Goal: Check status: Check status

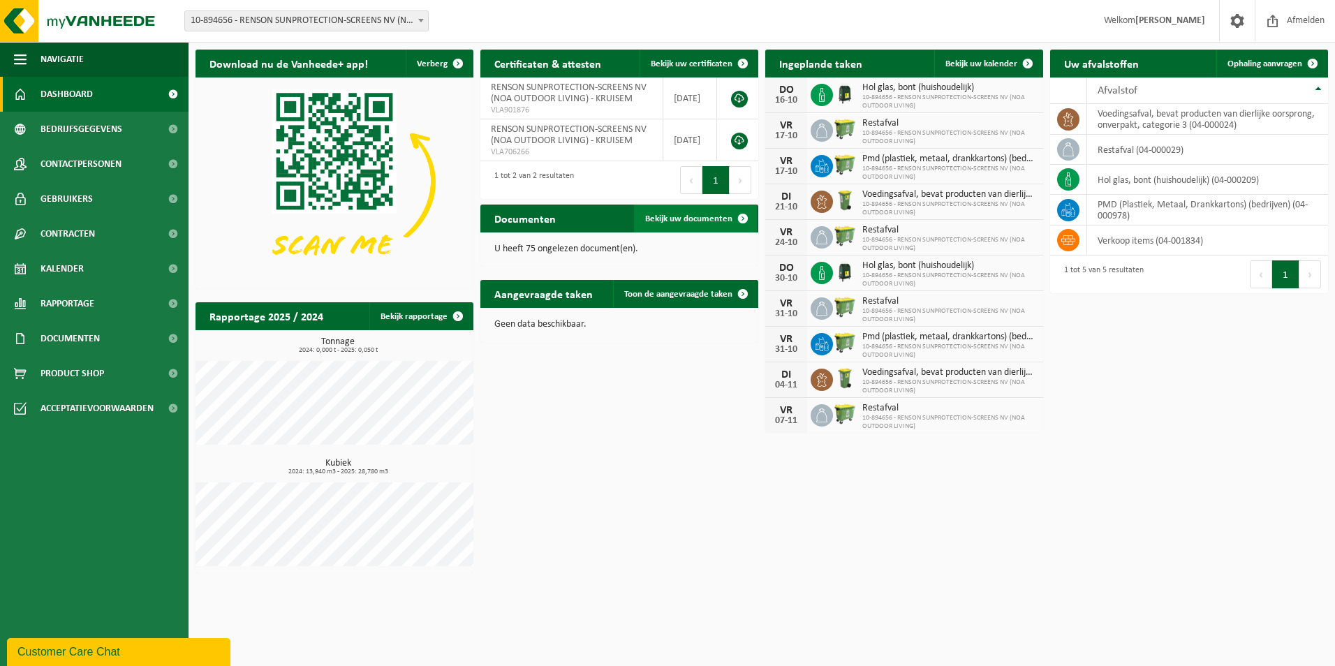
click at [715, 218] on span "Bekijk uw documenten" at bounding box center [688, 218] width 87 height 9
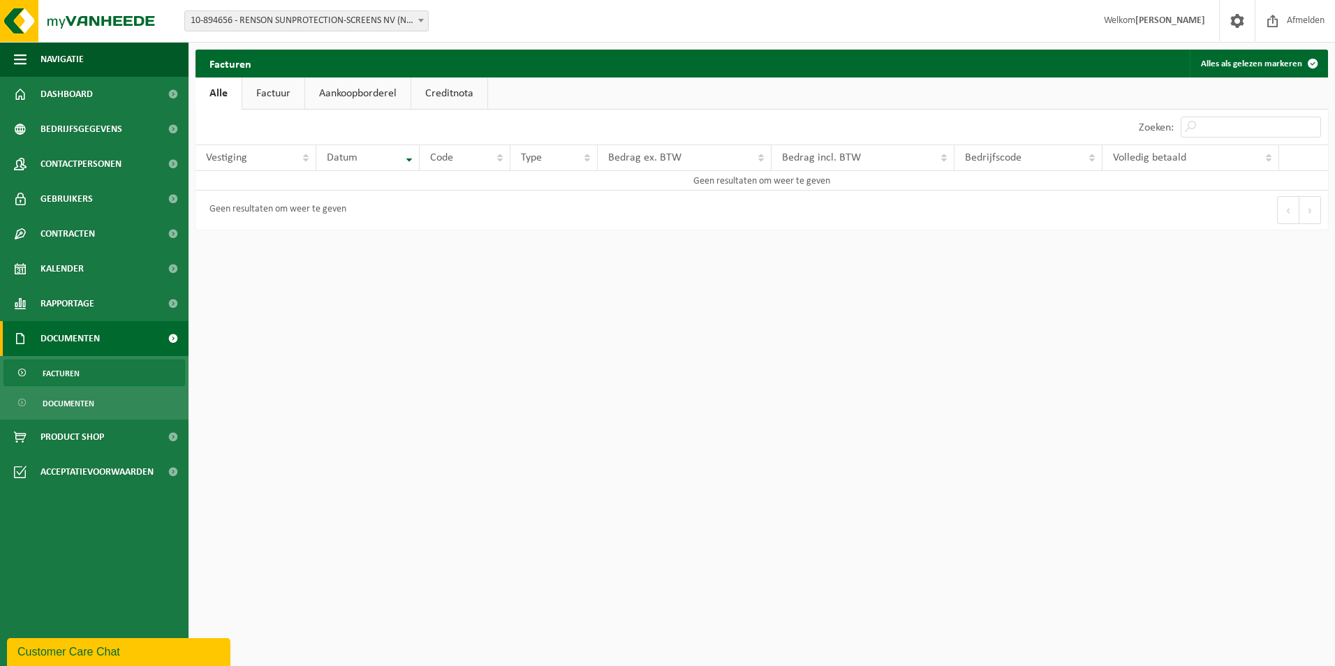
click at [256, 91] on link "Factuur" at bounding box center [273, 93] width 62 height 32
click at [360, 94] on link "Aankoopborderel" at bounding box center [358, 93] width 105 height 32
click at [459, 91] on link "Creditnota" at bounding box center [455, 93] width 76 height 32
click at [234, 90] on link "Alle" at bounding box center [217, 93] width 45 height 32
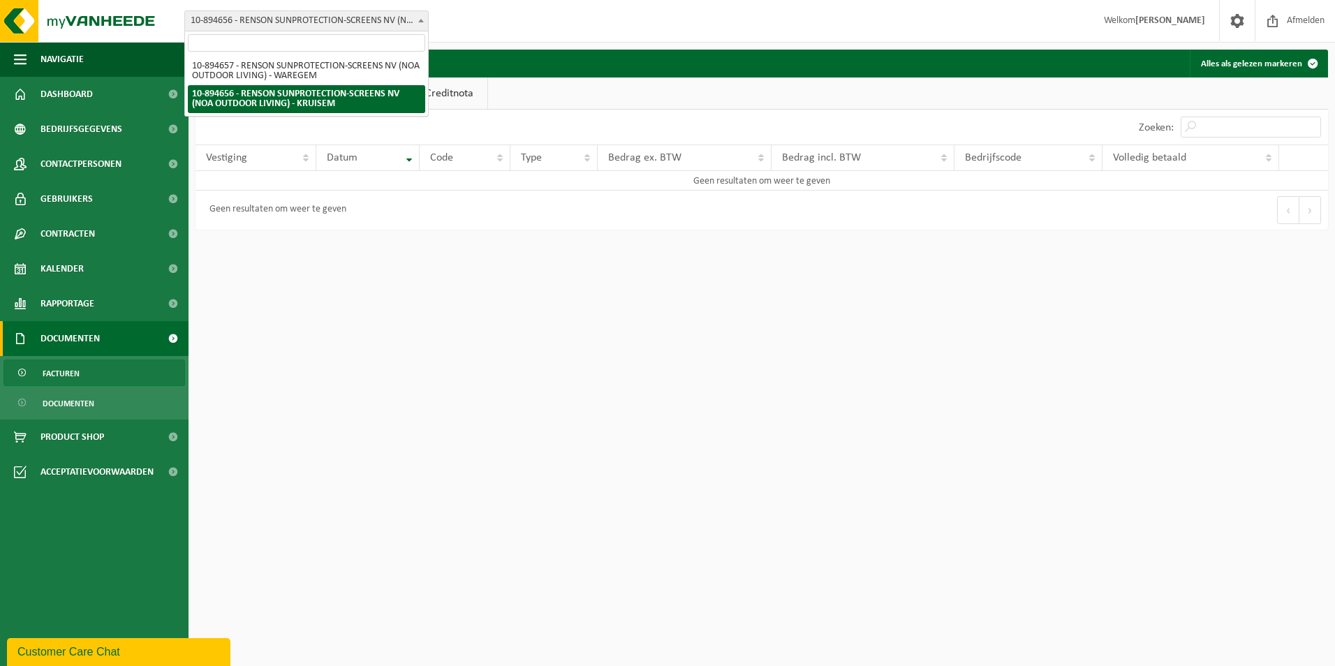
click at [339, 14] on span "10-894656 - RENSON SUNPROTECTION-SCREENS NV (NOA OUTDOOR LIVING) - KRUISEM" at bounding box center [306, 21] width 243 height 20
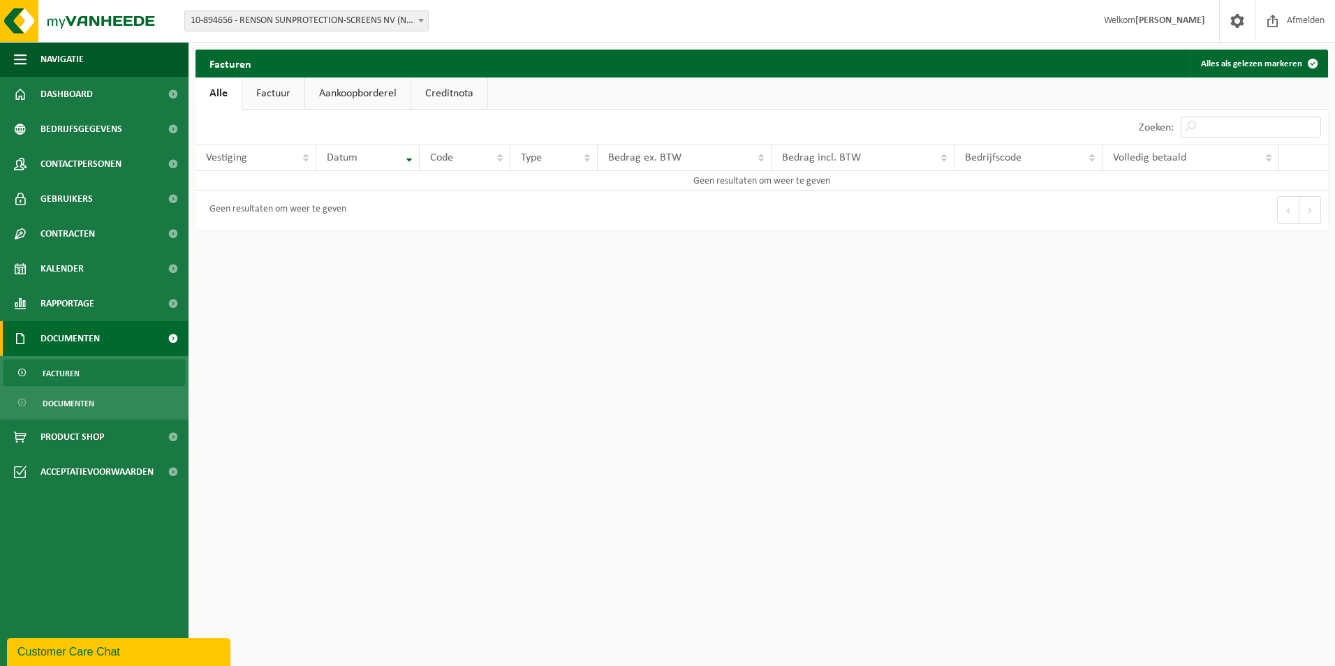
click at [379, 16] on span "10-894656 - RENSON SUNPROTECTION-SCREENS NV (NOA OUTDOOR LIVING) - KRUISEM" at bounding box center [306, 21] width 243 height 20
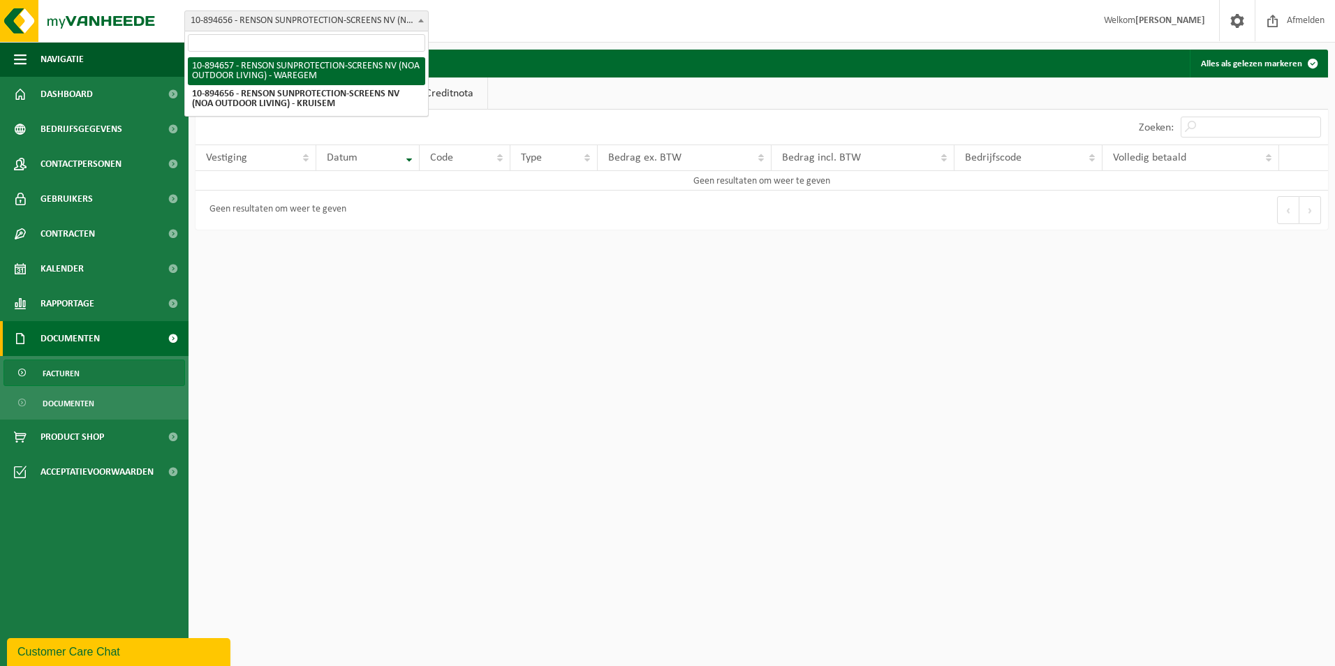
select select "117275"
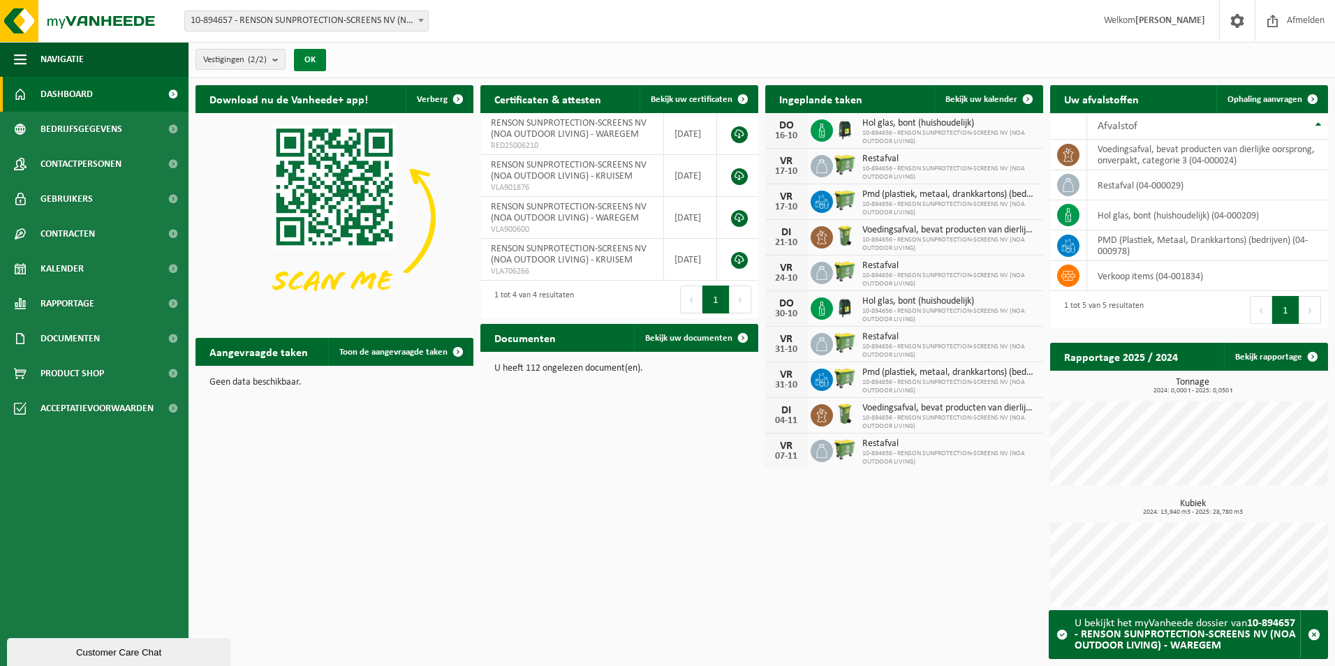
click at [318, 53] on button "OK" at bounding box center [310, 60] width 32 height 22
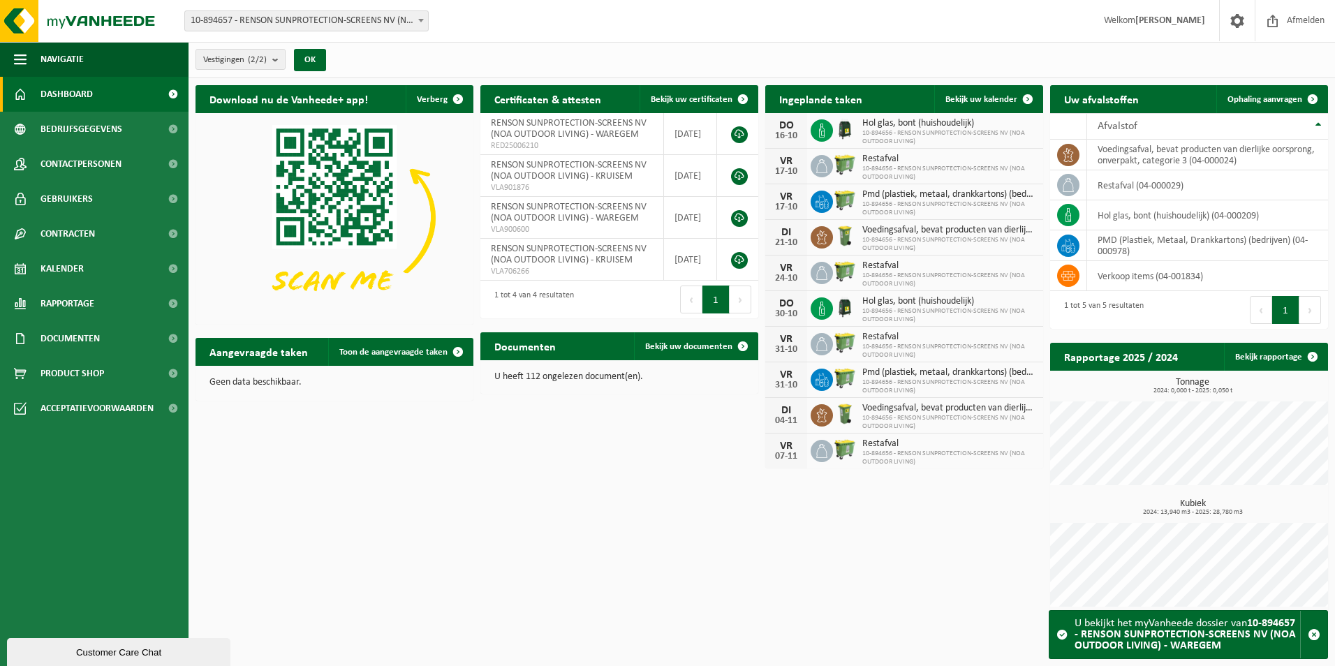
click at [598, 346] on div "Documenten Bekijk uw documenten" at bounding box center [619, 346] width 278 height 28
click at [707, 342] on span "Bekijk uw documenten" at bounding box center [688, 346] width 87 height 9
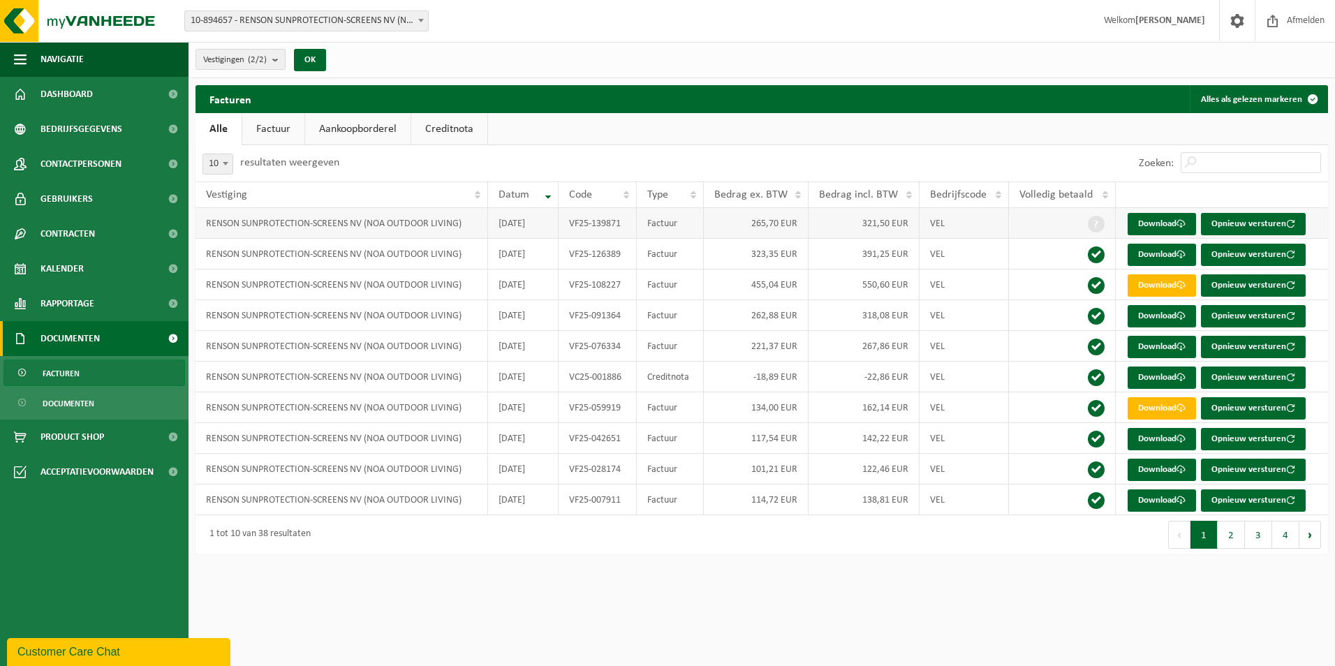
click at [394, 222] on td "RENSON SUNPROTECTION-SCREENS NV (NOA OUTDOOR LIVING)" at bounding box center [341, 223] width 293 height 31
click at [223, 193] on span "Vestiging" at bounding box center [226, 194] width 41 height 11
click at [399, 226] on td "RENSON SUNPROTECTION-SCREENS NV (NOA OUTDOOR LIVING)" at bounding box center [341, 223] width 293 height 31
